Goal: Entertainment & Leisure: Browse casually

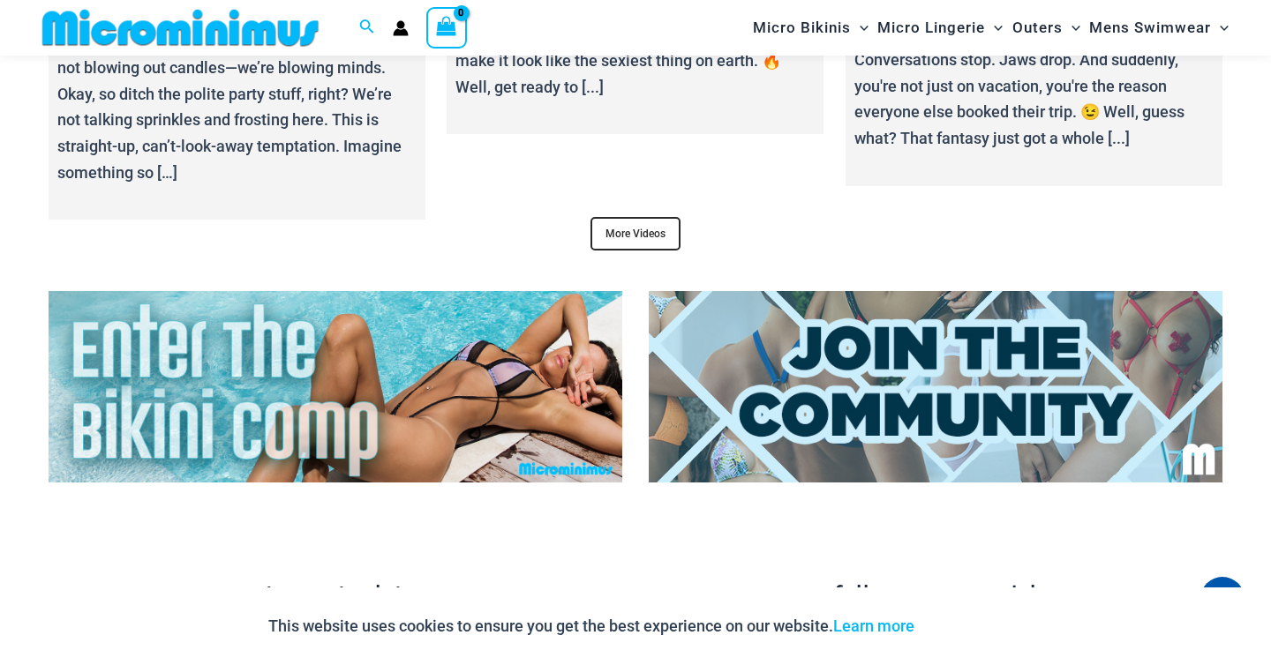
scroll to position [6732, 0]
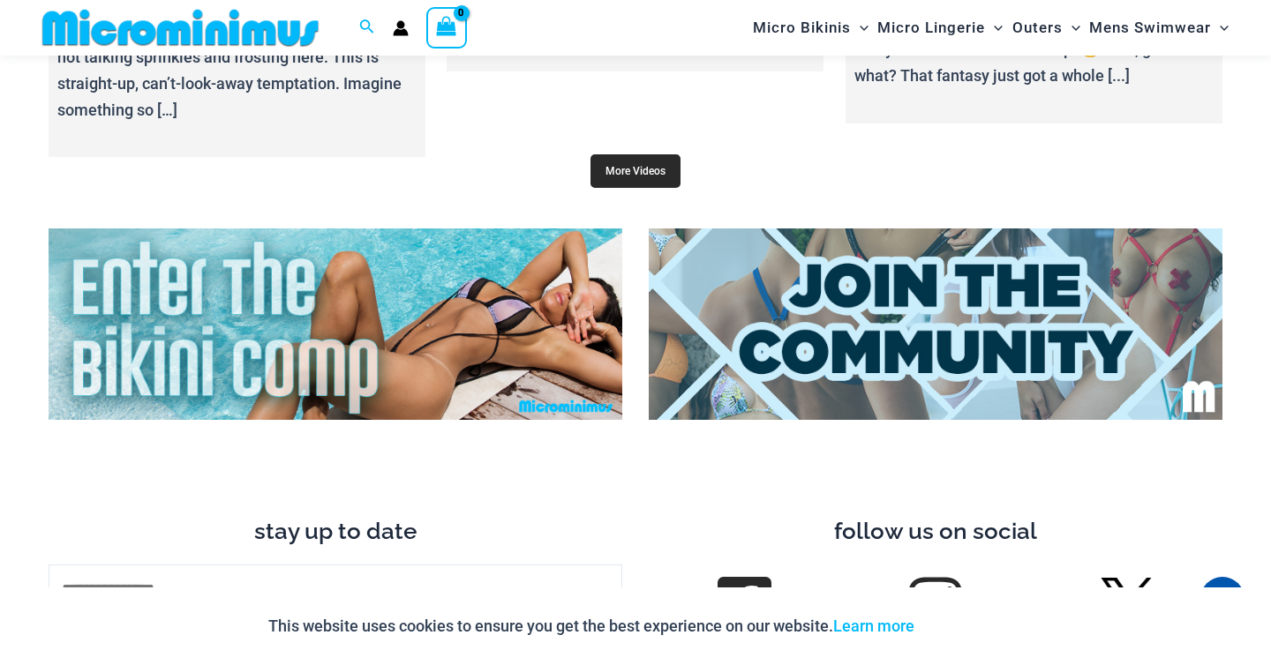
type input "*********"
click at [643, 156] on link "More Videos" at bounding box center [635, 171] width 90 height 34
